Goal: Obtain resource: Obtain resource

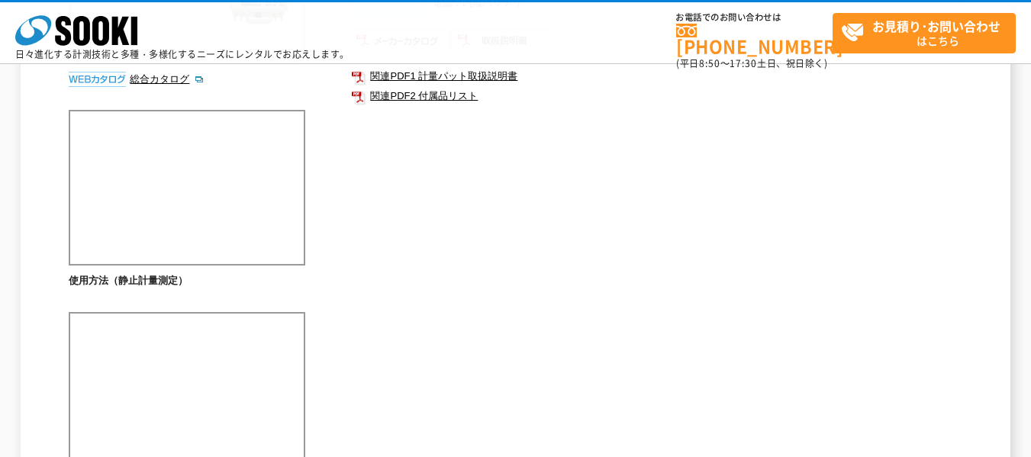
scroll to position [156, 0]
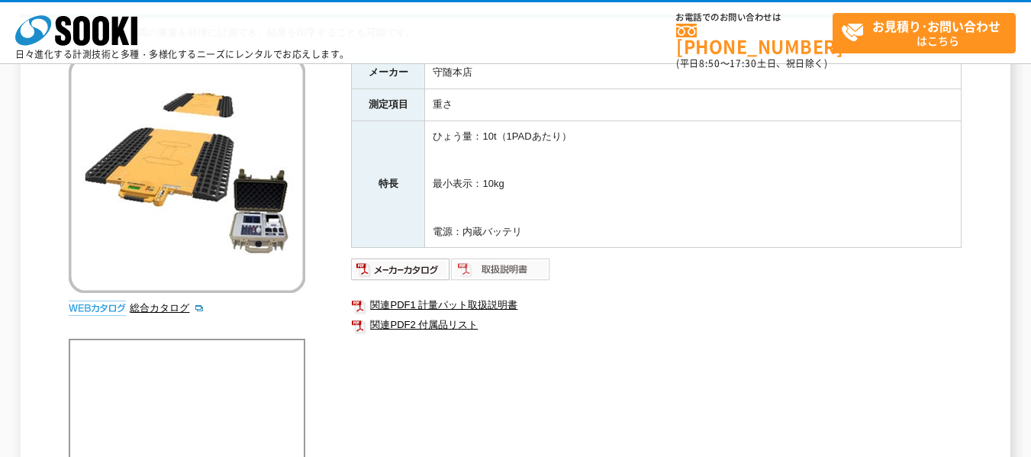
click at [495, 274] on img at bounding box center [501, 269] width 100 height 24
click at [398, 269] on img at bounding box center [401, 269] width 100 height 24
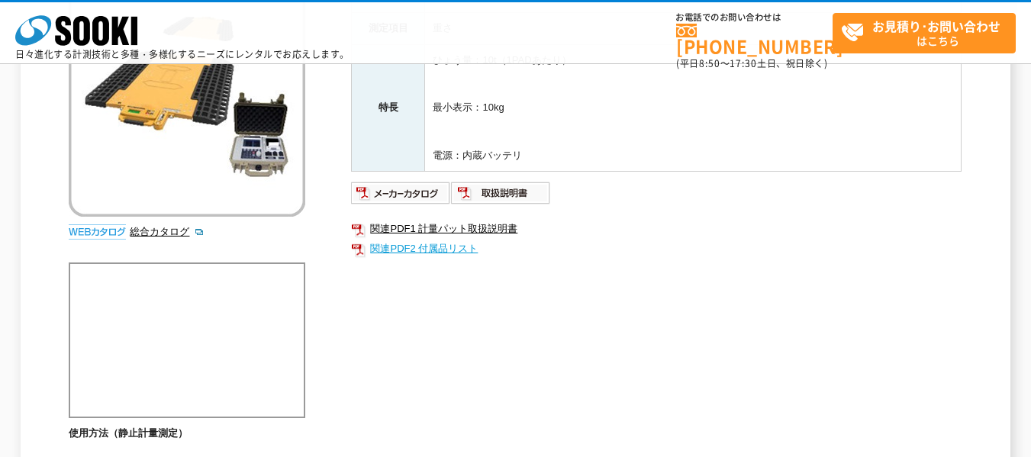
click at [440, 250] on link "関連PDF2 付属品リスト" at bounding box center [656, 249] width 611 height 20
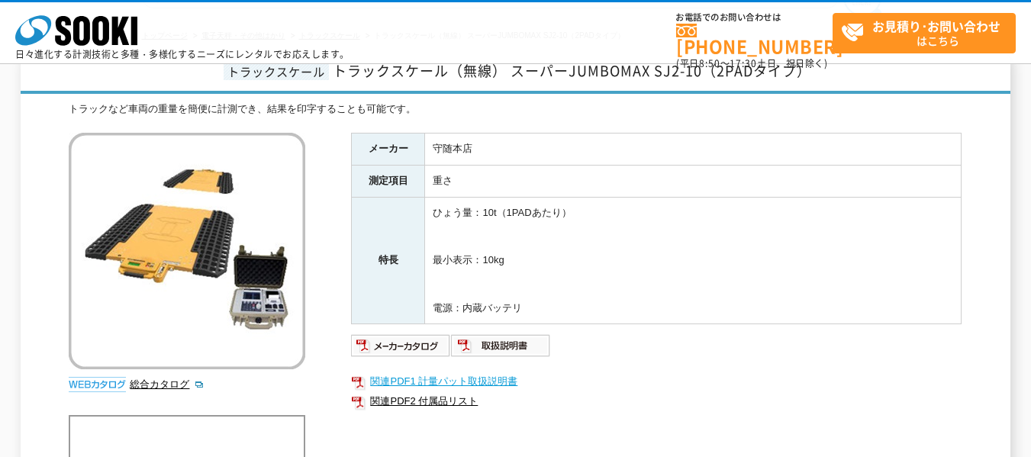
scroll to position [233, 0]
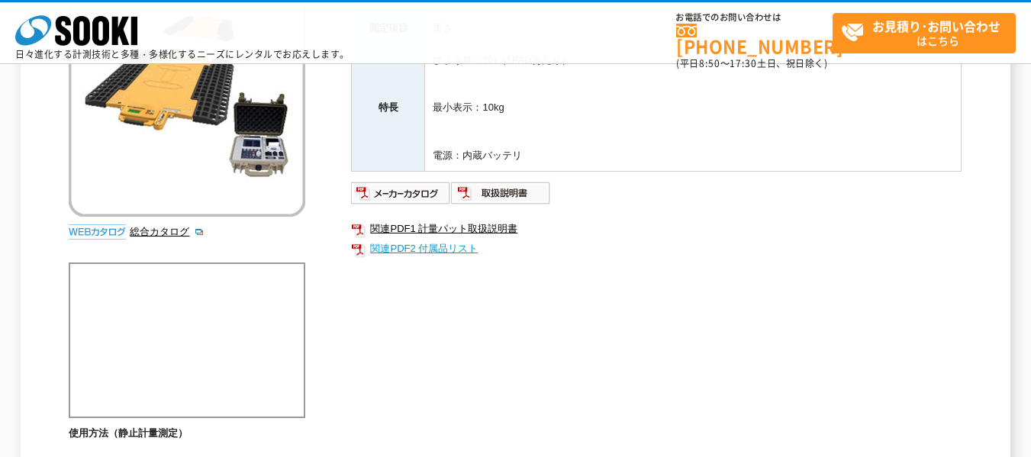
click at [407, 241] on link "関連PDF2 付属品リスト" at bounding box center [656, 249] width 611 height 20
click at [488, 198] on img at bounding box center [501, 193] width 100 height 24
